Goal: Task Accomplishment & Management: Complete application form

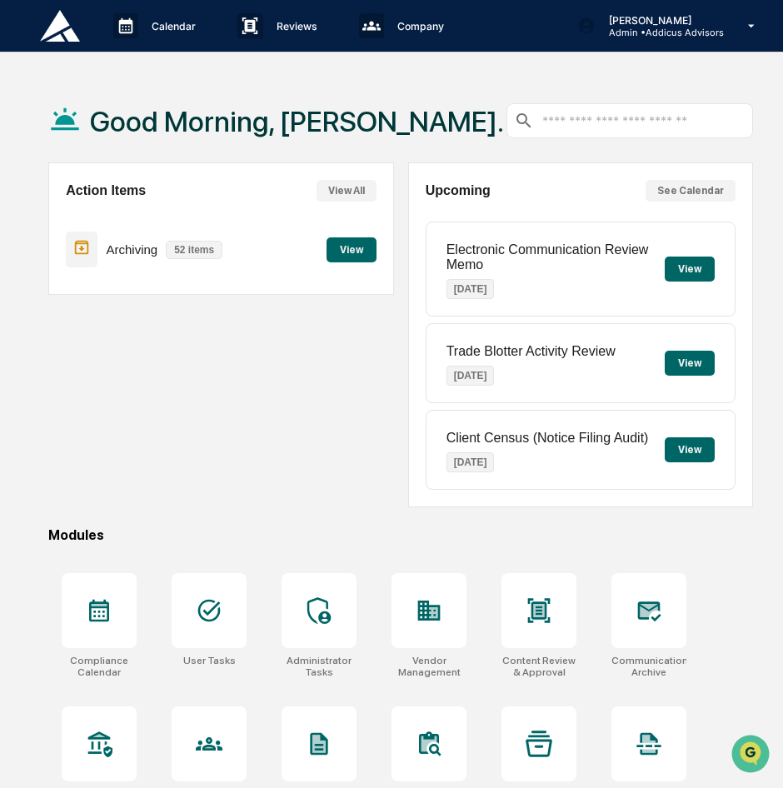
click at [362, 464] on div "Action Items View All Archiving 52 items View" at bounding box center [221, 335] width 346 height 345
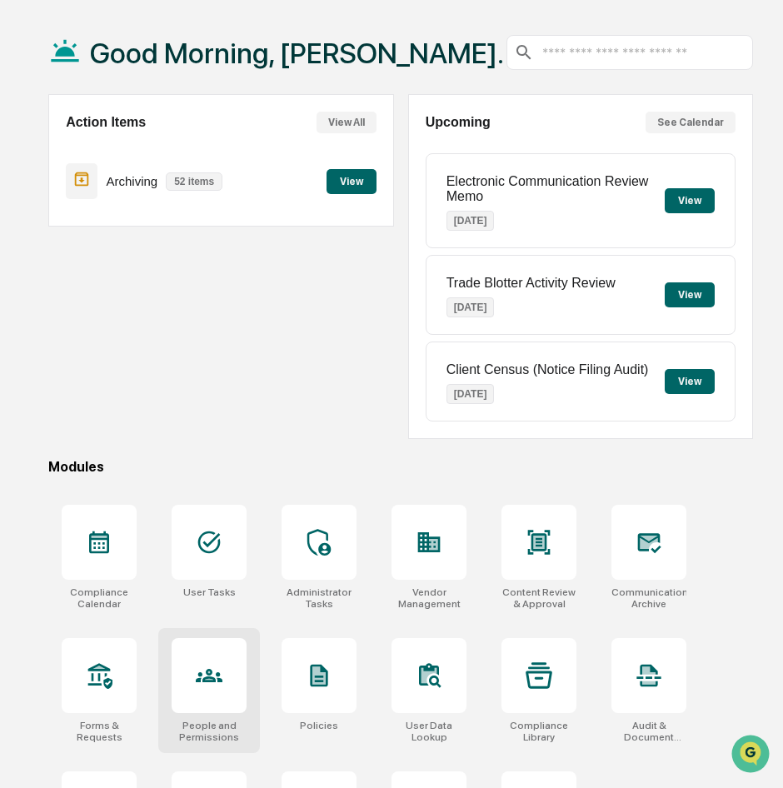
scroll to position [167, 0]
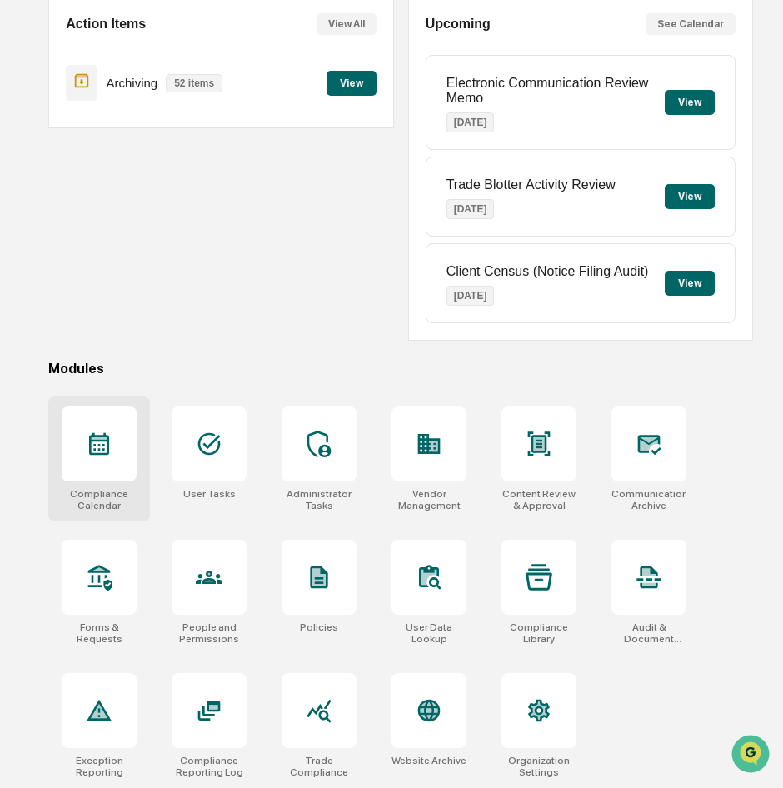
click at [92, 458] on div at bounding box center [99, 444] width 75 height 75
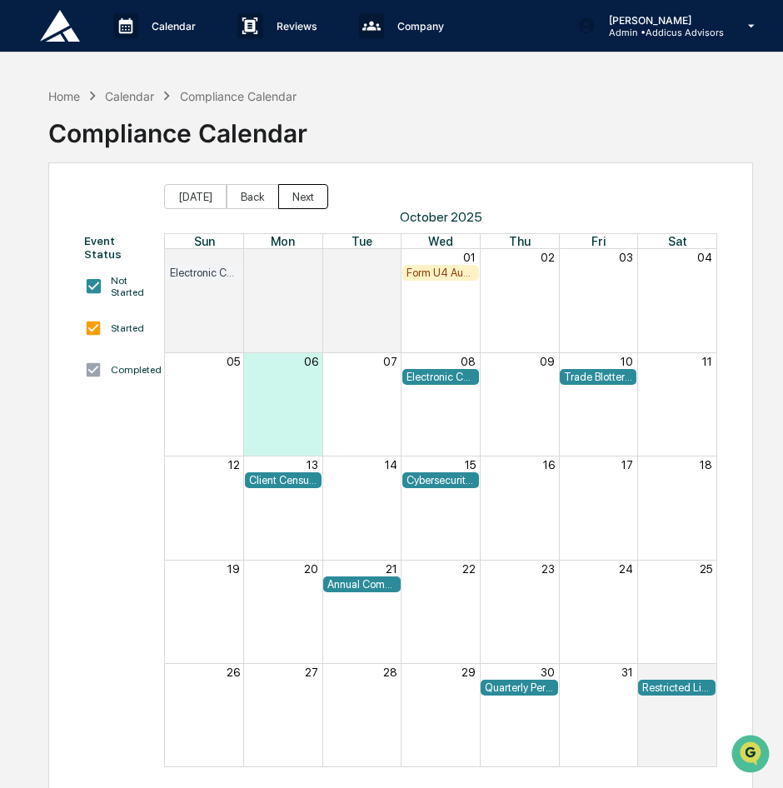
click at [283, 202] on button "Next" at bounding box center [303, 196] width 50 height 25
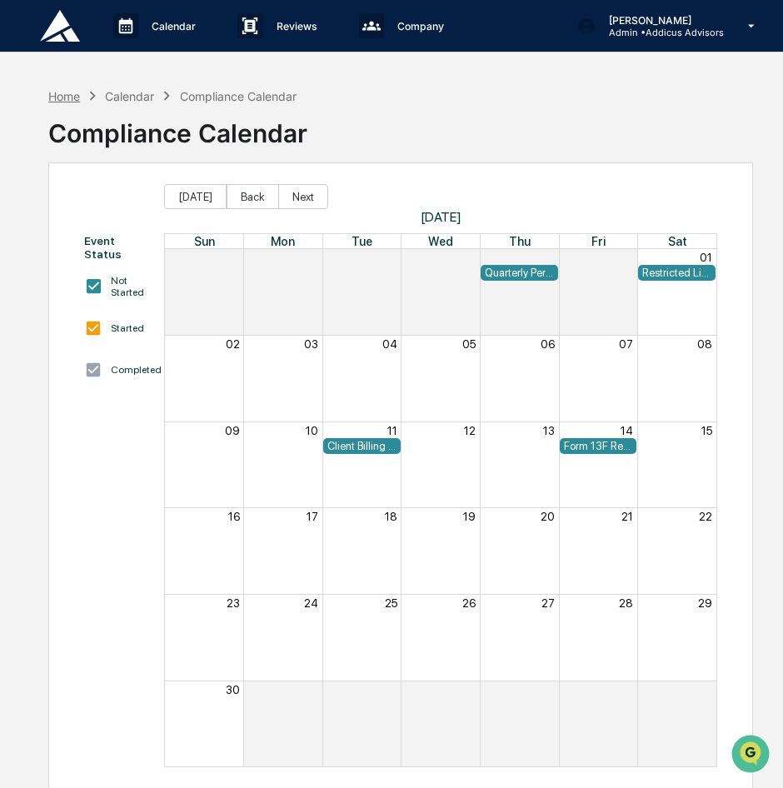
click at [74, 98] on div "Home" at bounding box center [64, 96] width 32 height 14
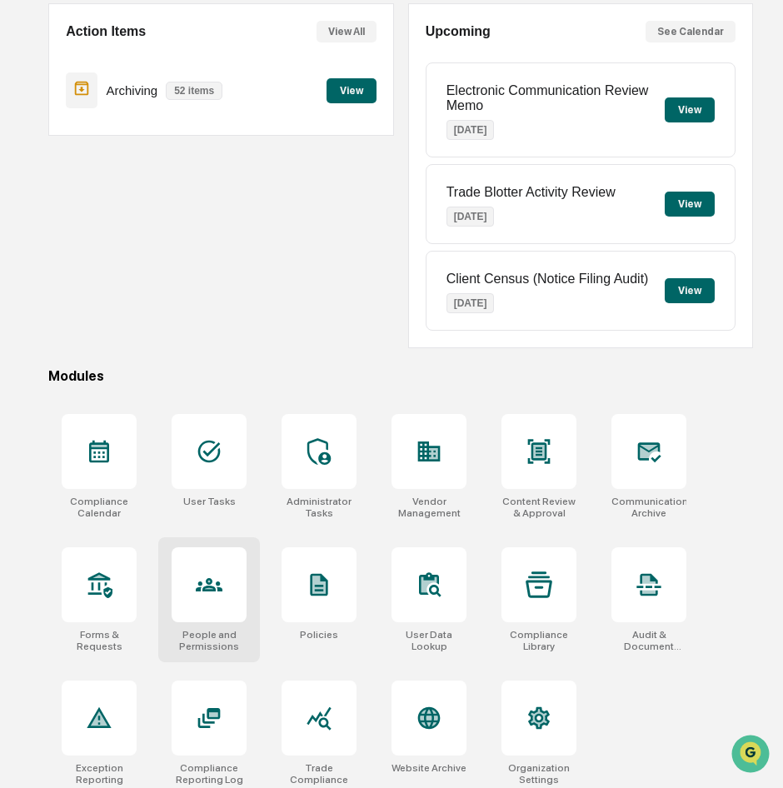
scroll to position [167, 0]
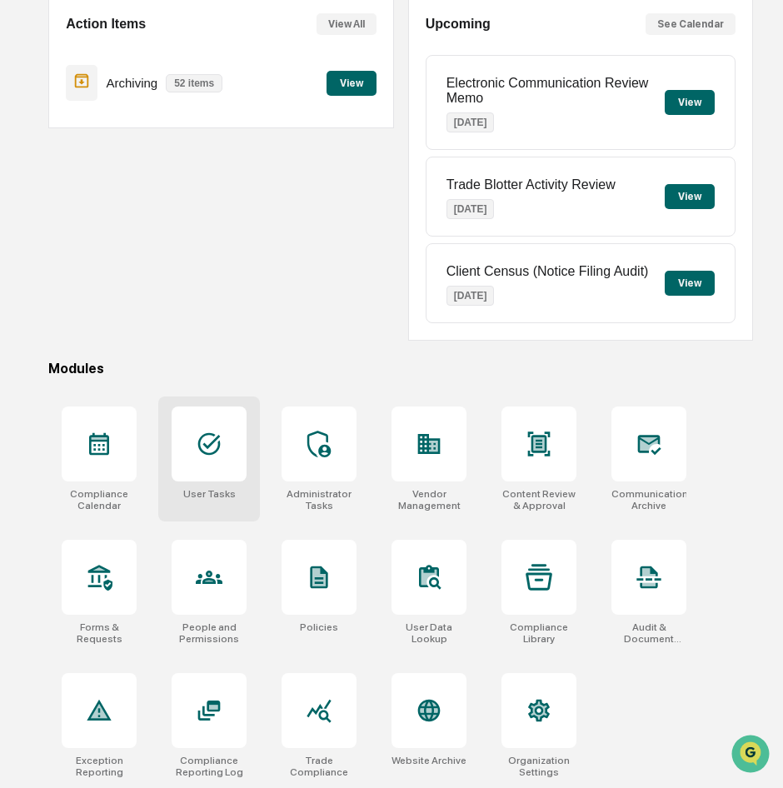
click at [198, 449] on icon at bounding box center [209, 444] width 27 height 27
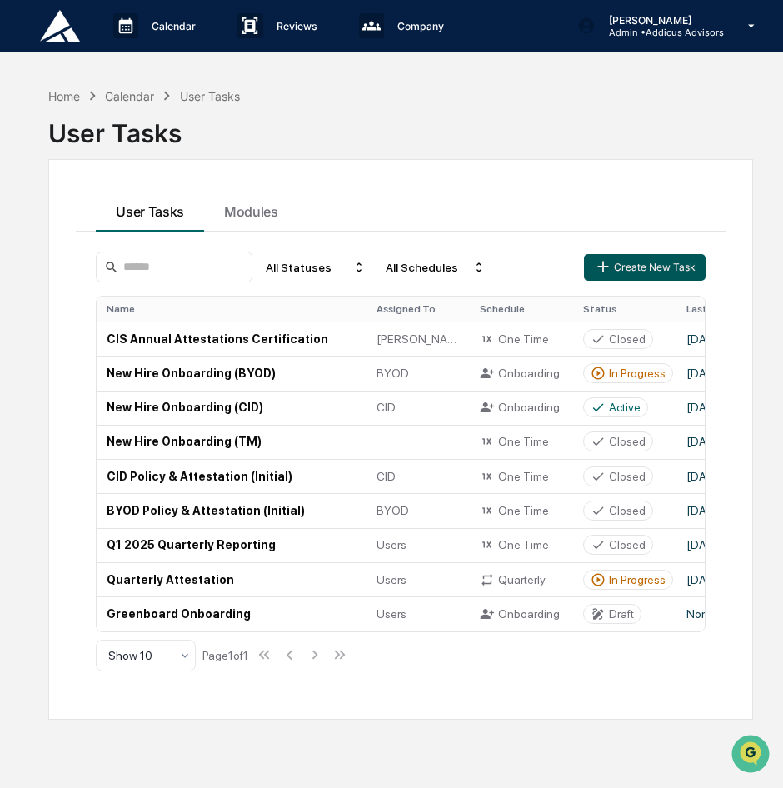
click at [608, 272] on icon "button" at bounding box center [603, 267] width 18 height 18
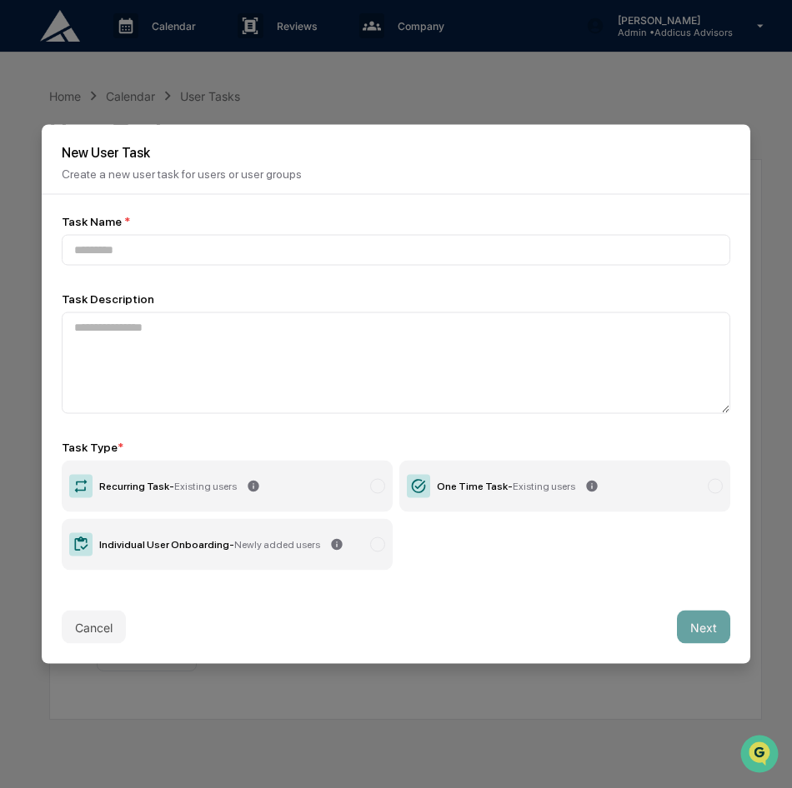
click at [500, 481] on div "One Time Task - Existing users" at bounding box center [506, 487] width 138 height 12
click at [83, 623] on button "Cancel" at bounding box center [94, 627] width 64 height 33
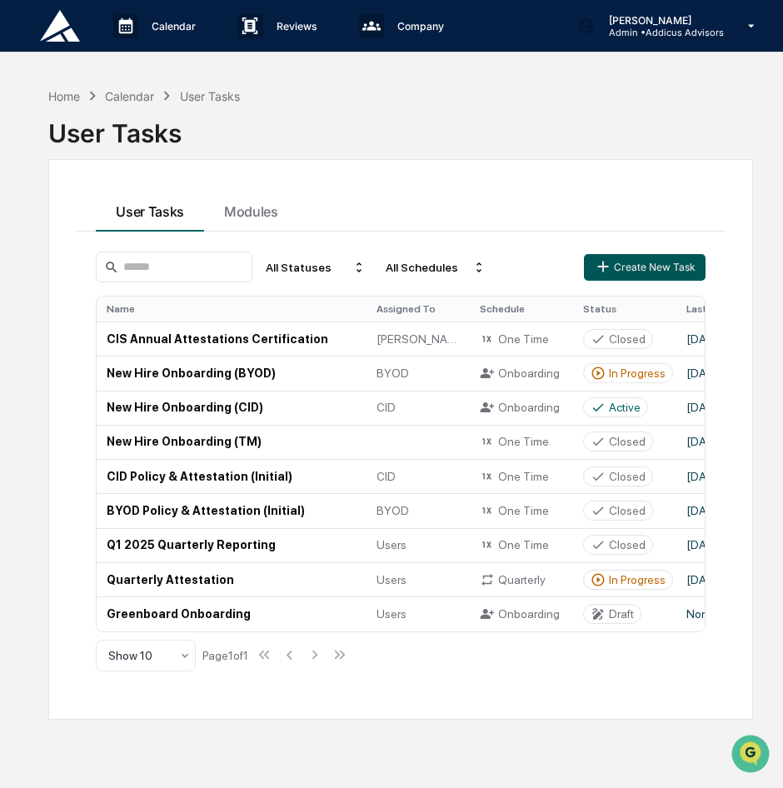
click at [640, 269] on button "Create New Task" at bounding box center [645, 267] width 122 height 27
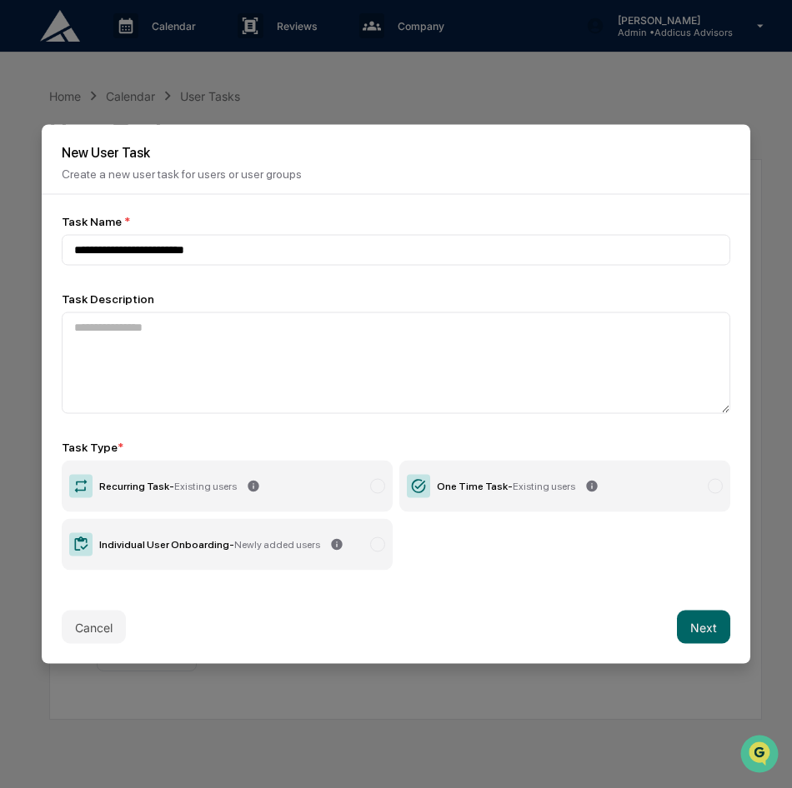
type input "**********"
click at [513, 483] on span "Existing users" at bounding box center [544, 487] width 63 height 12
click at [708, 628] on button "Next" at bounding box center [703, 627] width 53 height 33
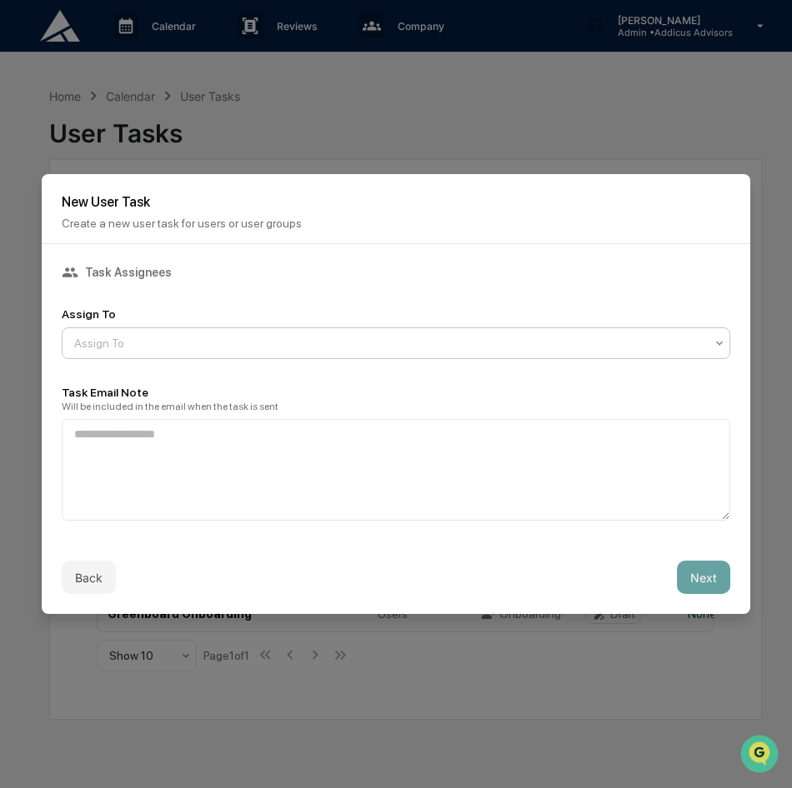
click at [127, 332] on div "Assign To" at bounding box center [389, 343] width 647 height 23
click at [268, 265] on div "Task Assignees" at bounding box center [396, 272] width 668 height 17
click at [106, 573] on button "Back" at bounding box center [89, 577] width 54 height 33
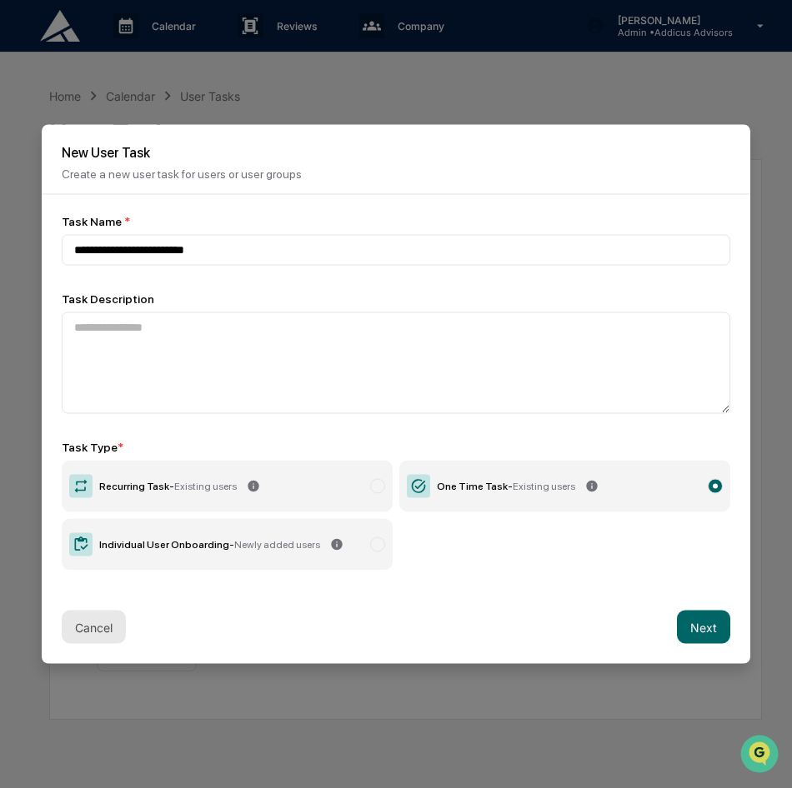
click at [98, 622] on button "Cancel" at bounding box center [94, 627] width 64 height 33
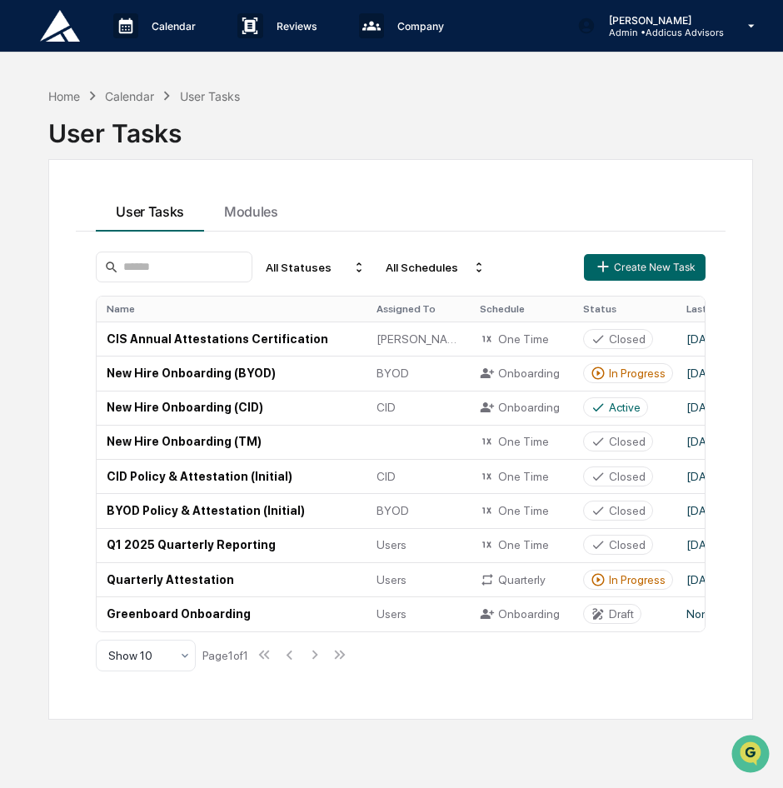
click at [134, 93] on div "Calendar" at bounding box center [129, 96] width 49 height 14
click at [74, 93] on div "Home" at bounding box center [64, 96] width 32 height 14
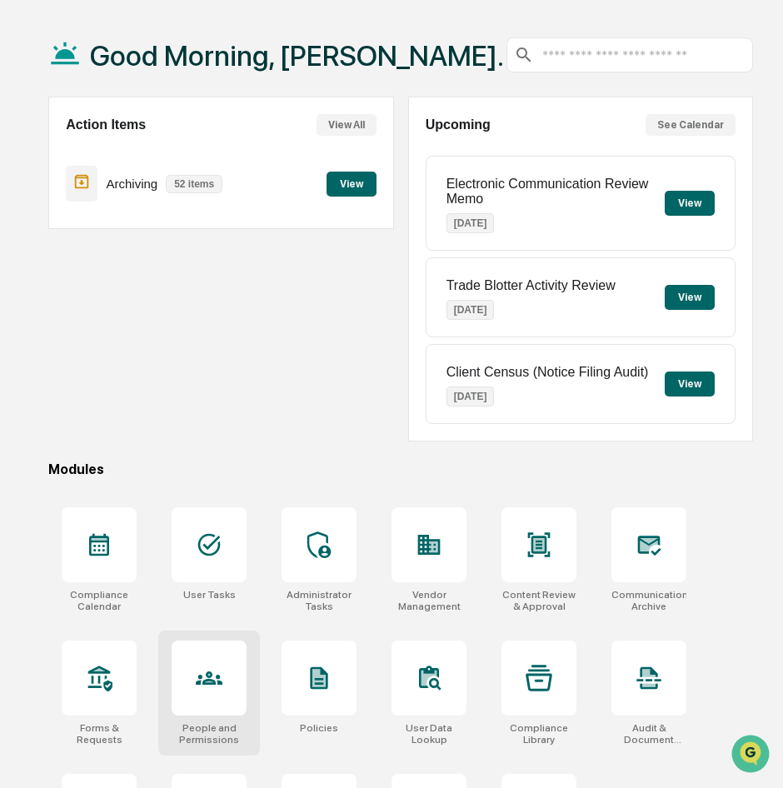
scroll to position [167, 0]
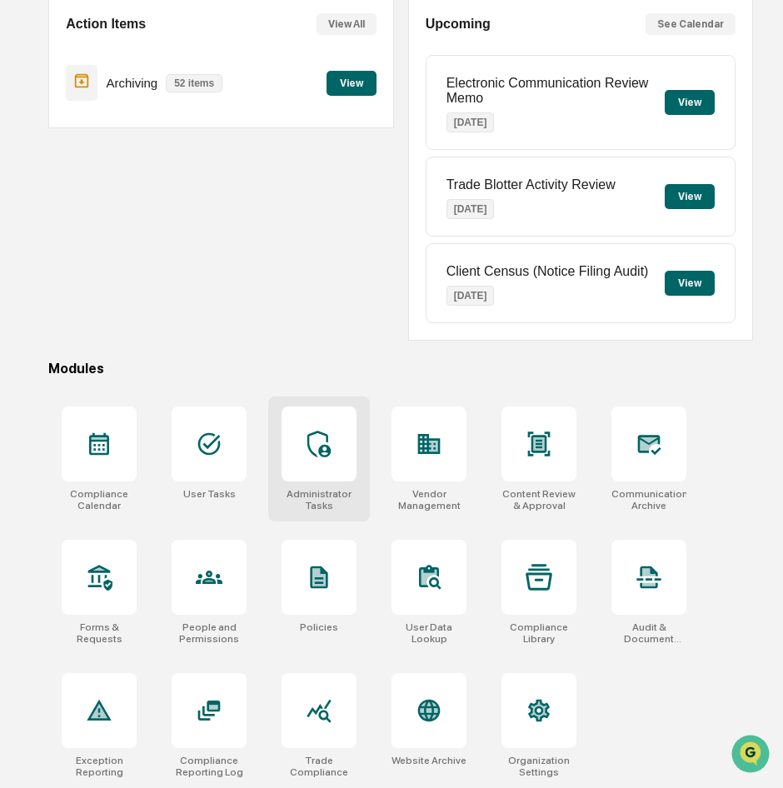
click at [304, 443] on div at bounding box center [319, 444] width 75 height 75
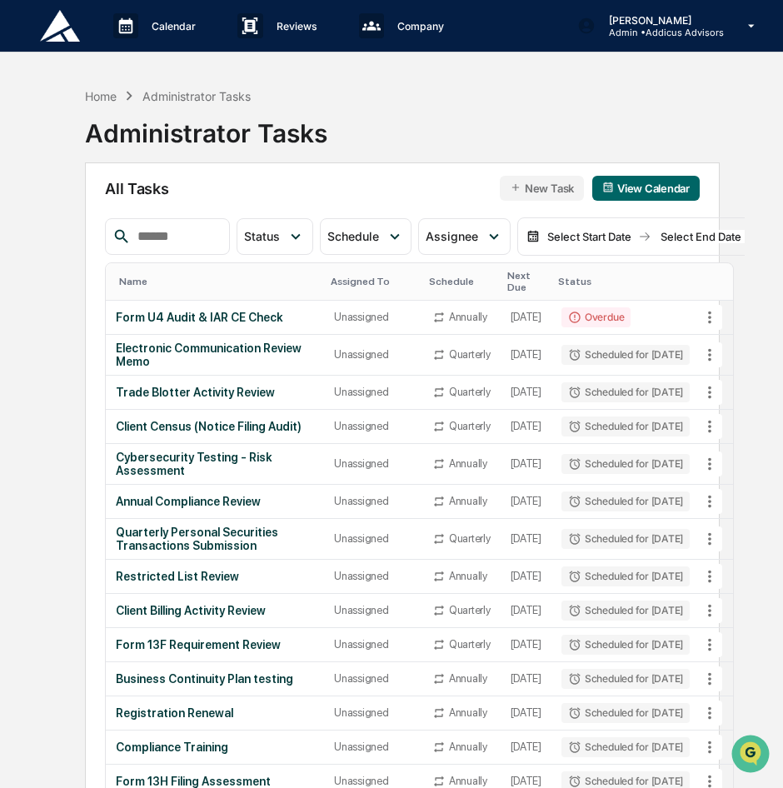
click at [548, 193] on button "New Task" at bounding box center [542, 188] width 84 height 25
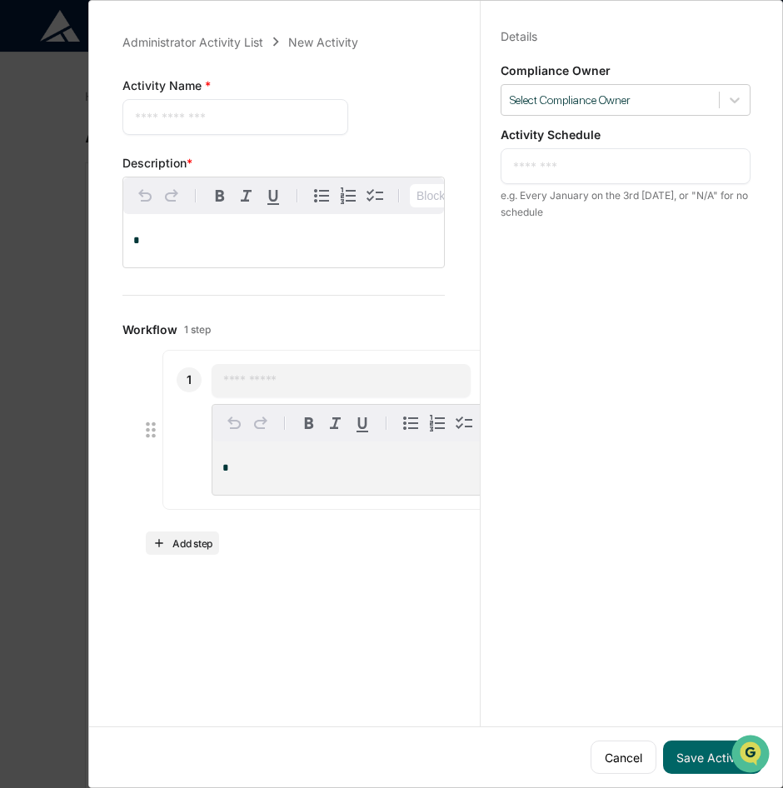
click at [590, 173] on textarea at bounding box center [625, 167] width 225 height 18
click at [597, 93] on div at bounding box center [610, 101] width 201 height 16
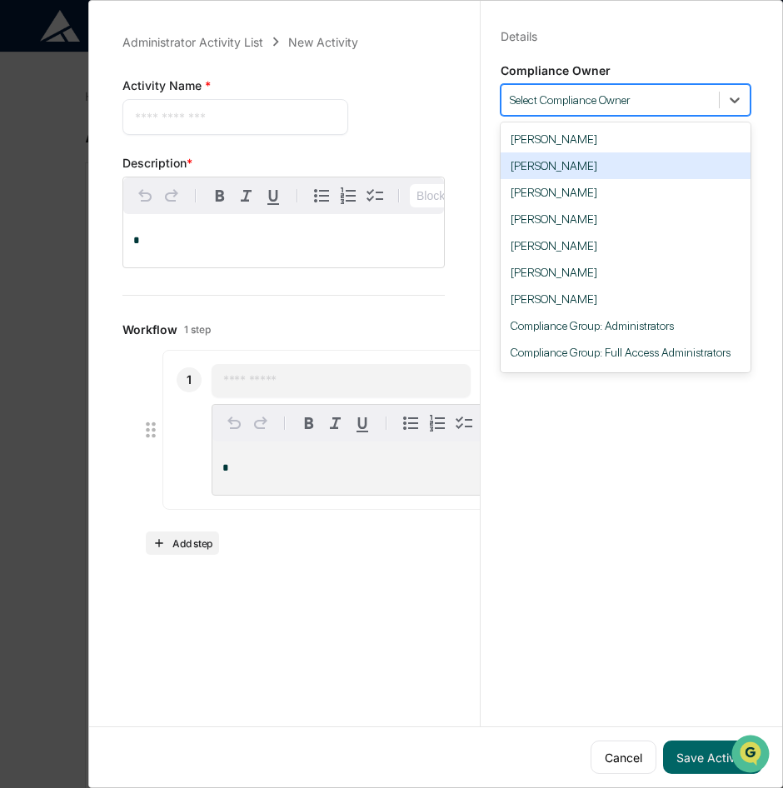
click at [610, 164] on div "Kelly Van Deusen" at bounding box center [626, 166] width 250 height 27
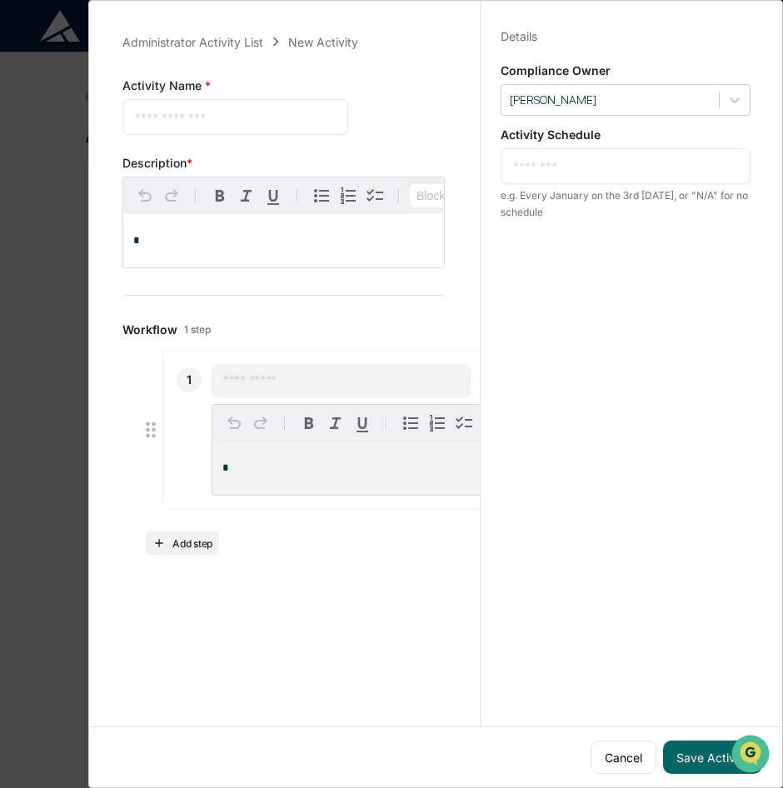
click at [610, 164] on textarea at bounding box center [625, 167] width 225 height 18
type textarea "**********"
click at [529, 644] on div "**********" at bounding box center [625, 410] width 291 height 828
click at [237, 126] on textarea at bounding box center [235, 117] width 201 height 18
type textarea "*****"
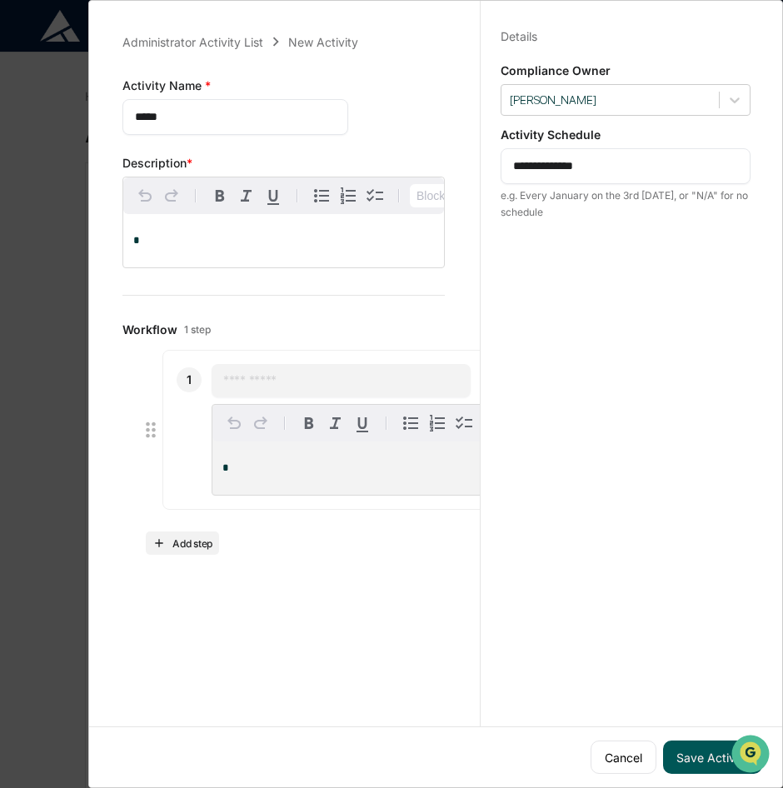
click at [681, 744] on button "Save Activity" at bounding box center [712, 757] width 99 height 33
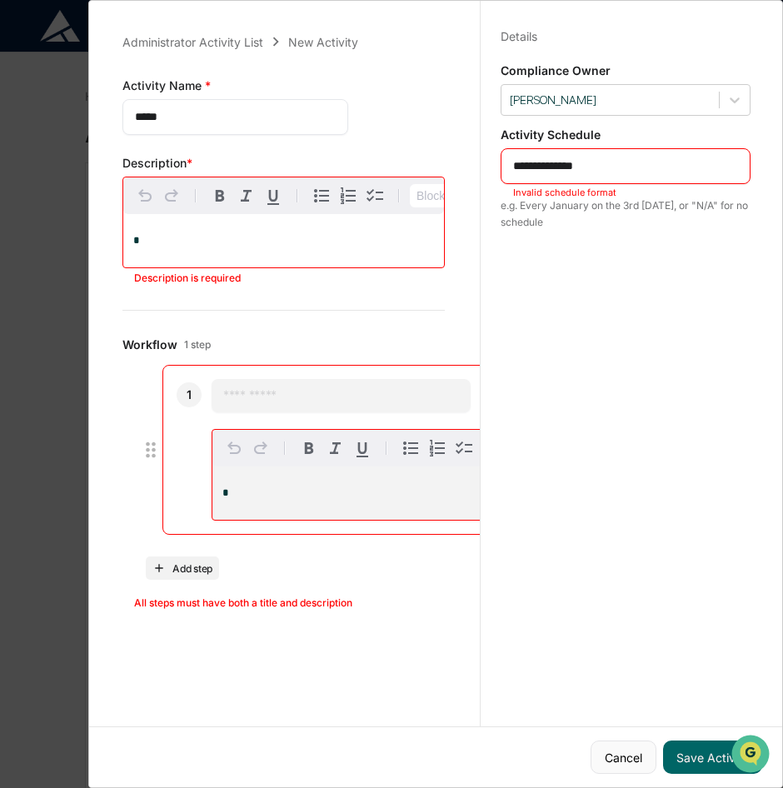
click at [624, 750] on button "Cancel" at bounding box center [624, 757] width 66 height 33
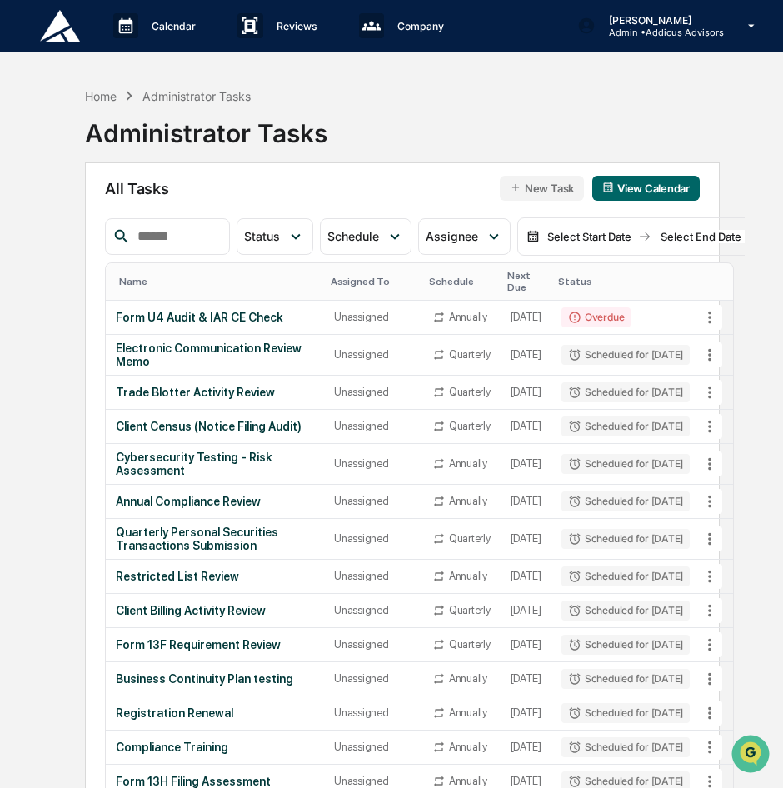
drag, startPoint x: 503, startPoint y: 38, endPoint x: 498, endPoint y: 50, distance: 13.8
click at [503, 44] on div "Calendar Manage Tasks Reviews Approval Management Company People, Data, Setting…" at bounding box center [391, 26] width 783 height 53
